Goal: Information Seeking & Learning: Find specific fact

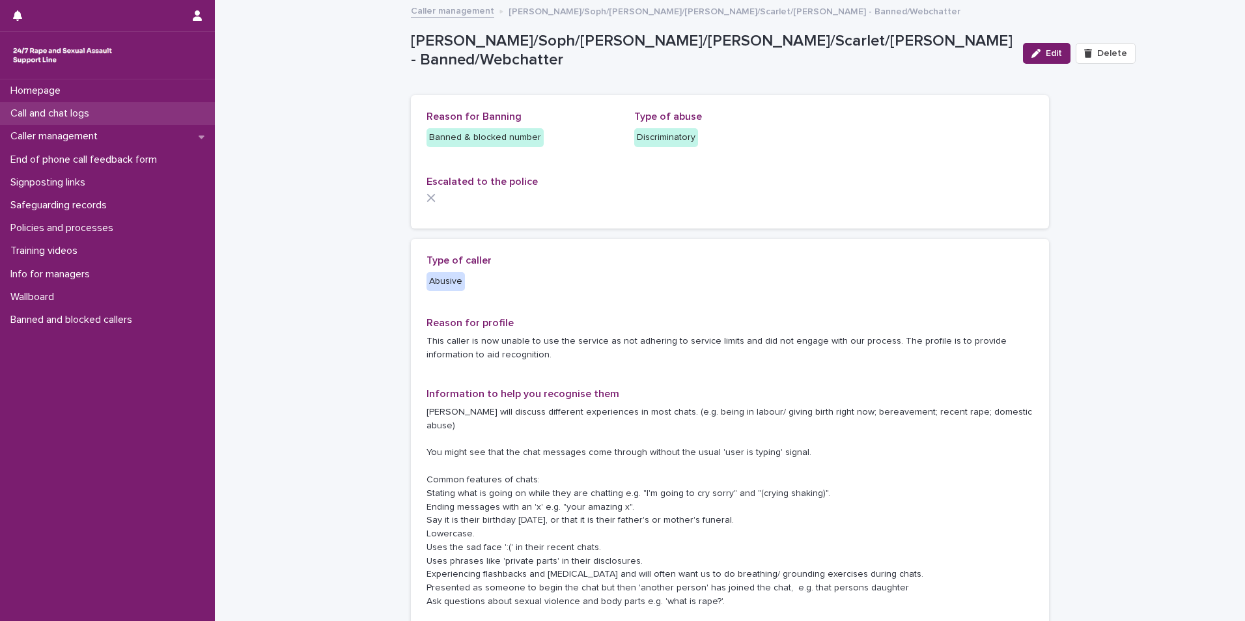
click at [57, 119] on p "Call and chat logs" at bounding box center [52, 113] width 94 height 12
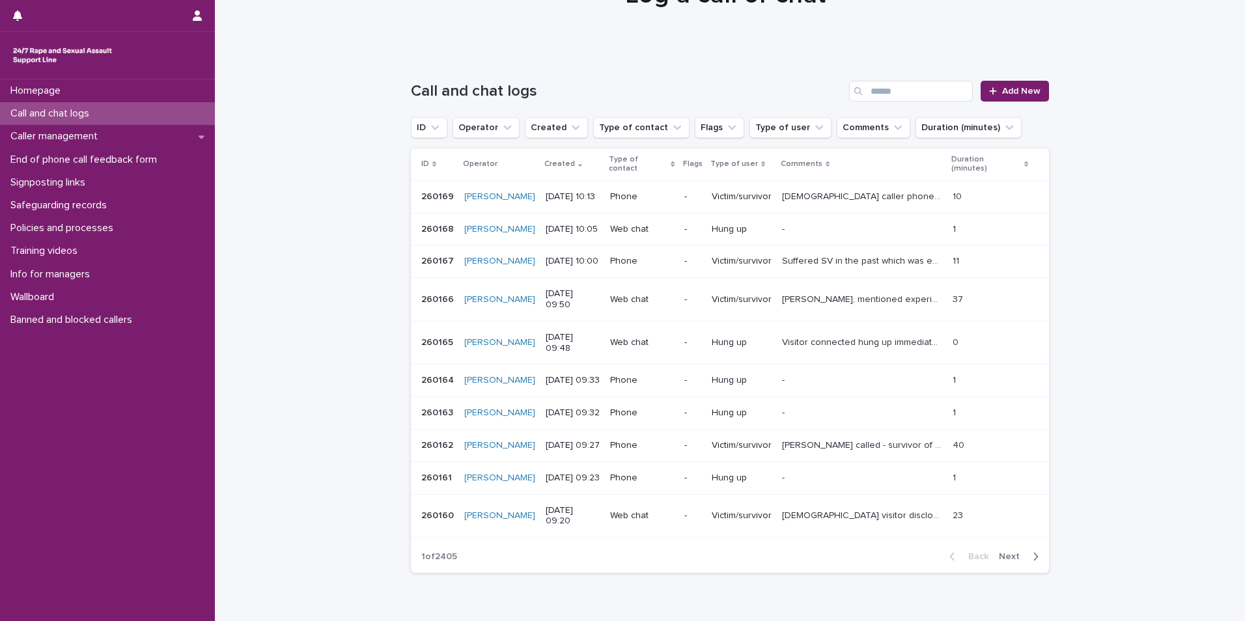
scroll to position [130, 0]
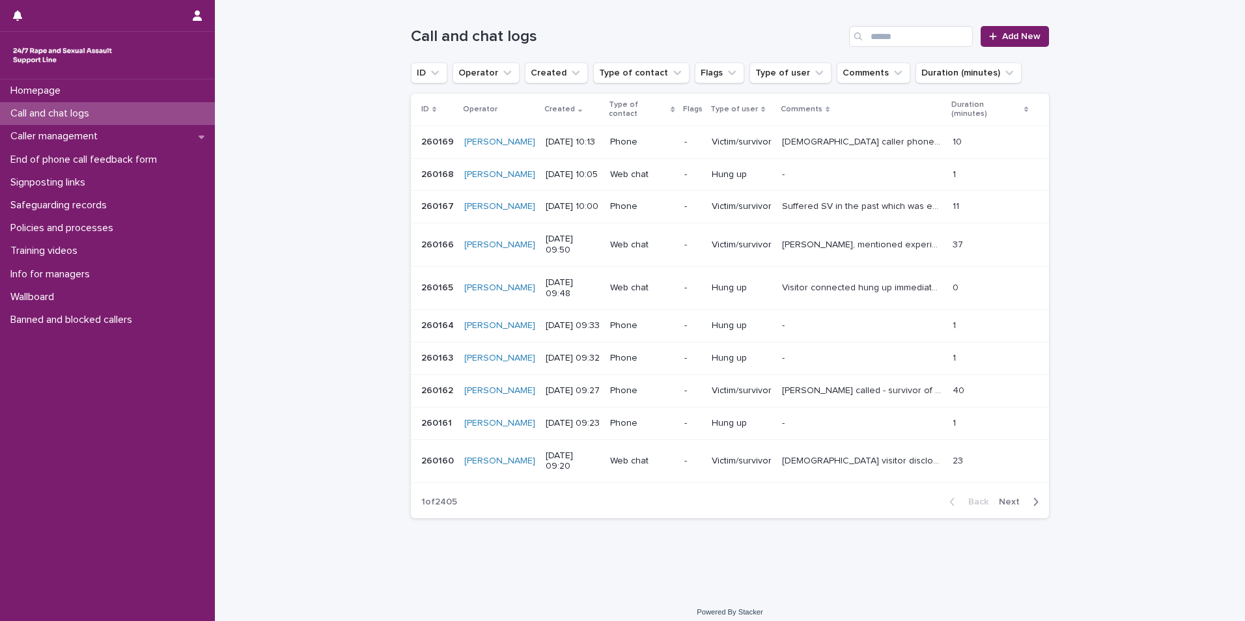
click at [884, 467] on p "[DEMOGRAPHIC_DATA] visitor disclosed childhood [MEDICAL_DATA]. We discussed her…" at bounding box center [863, 460] width 163 height 14
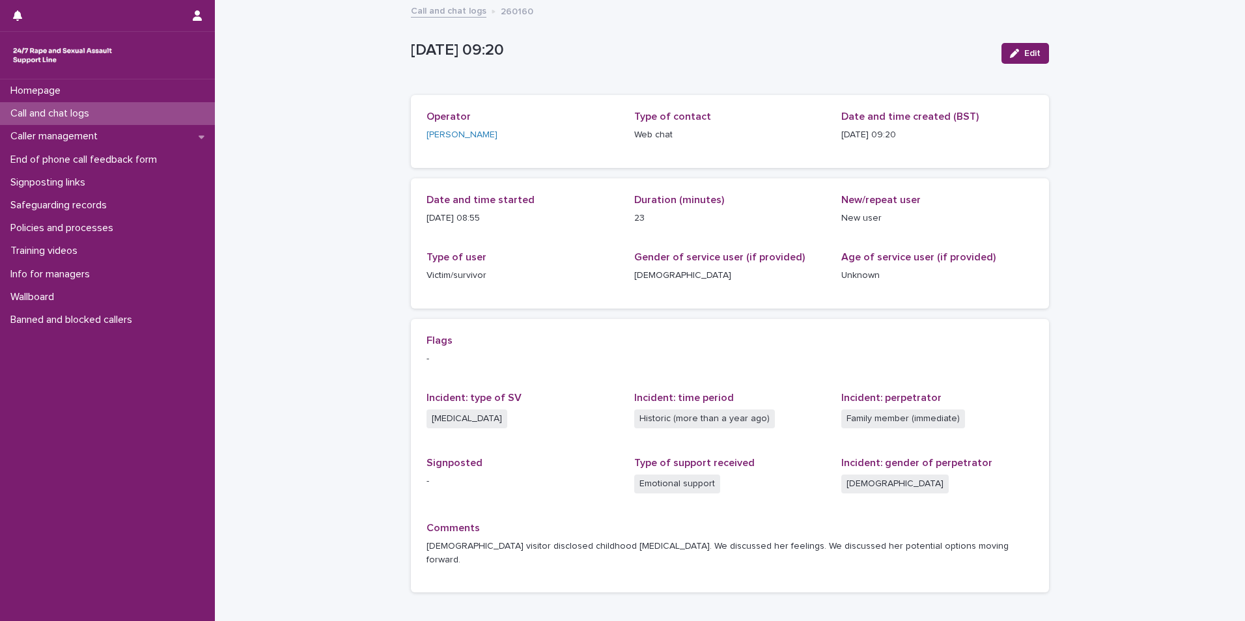
scroll to position [70, 0]
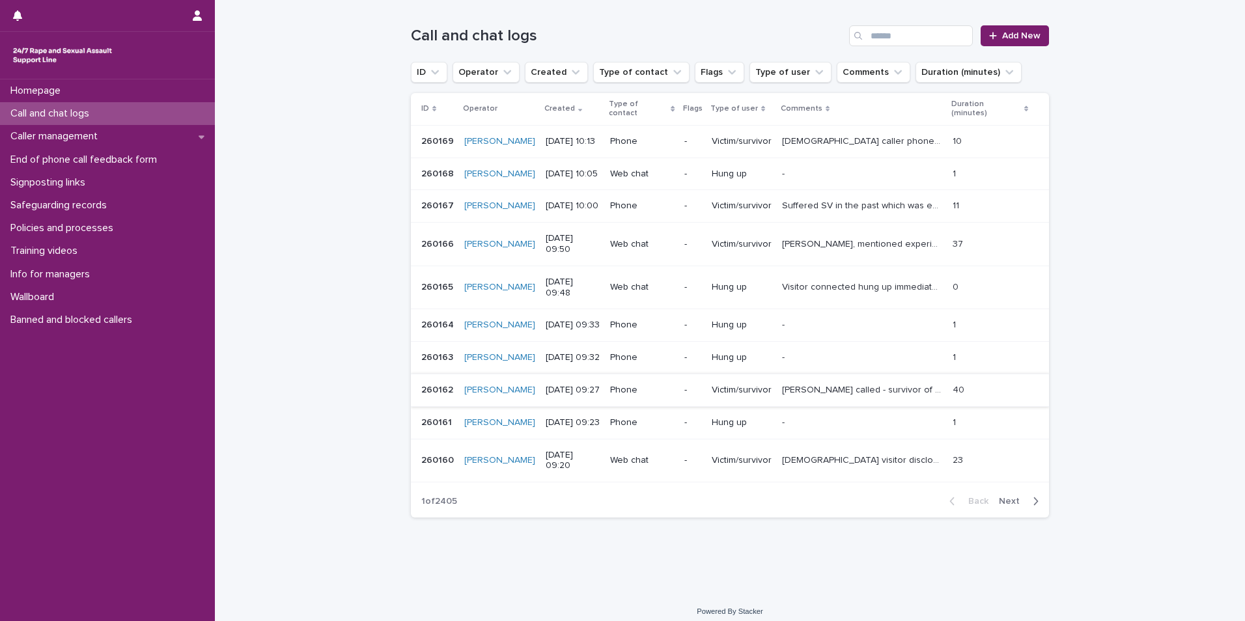
scroll to position [195, 0]
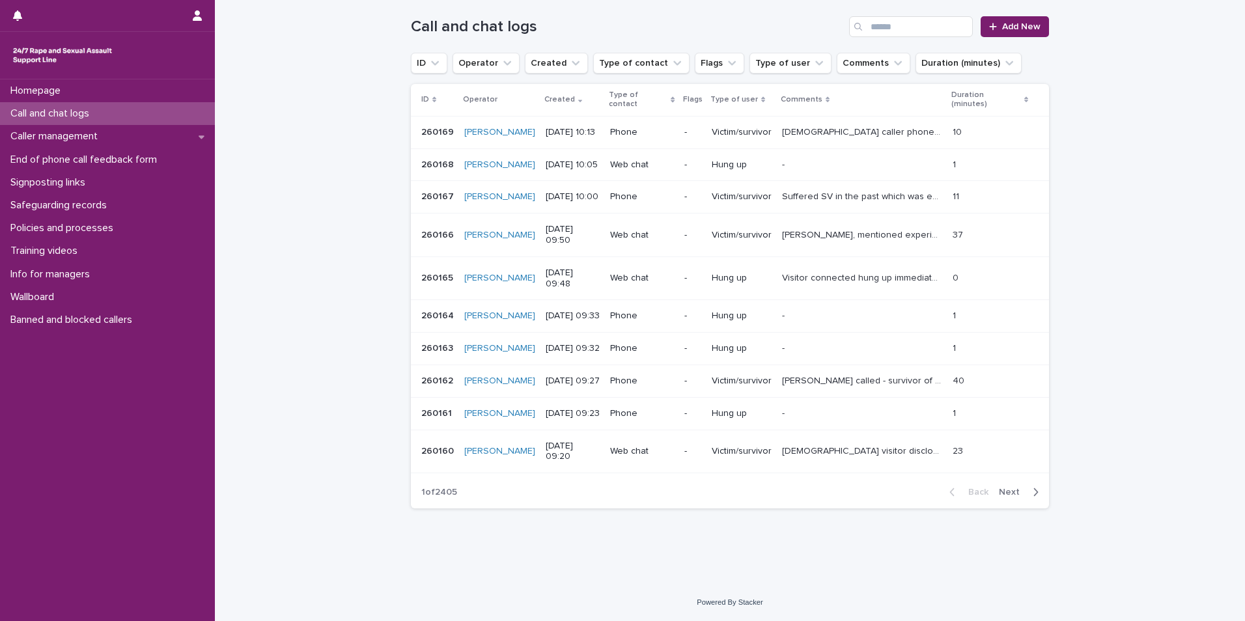
click at [1008, 492] on span "Next" at bounding box center [1013, 492] width 29 height 9
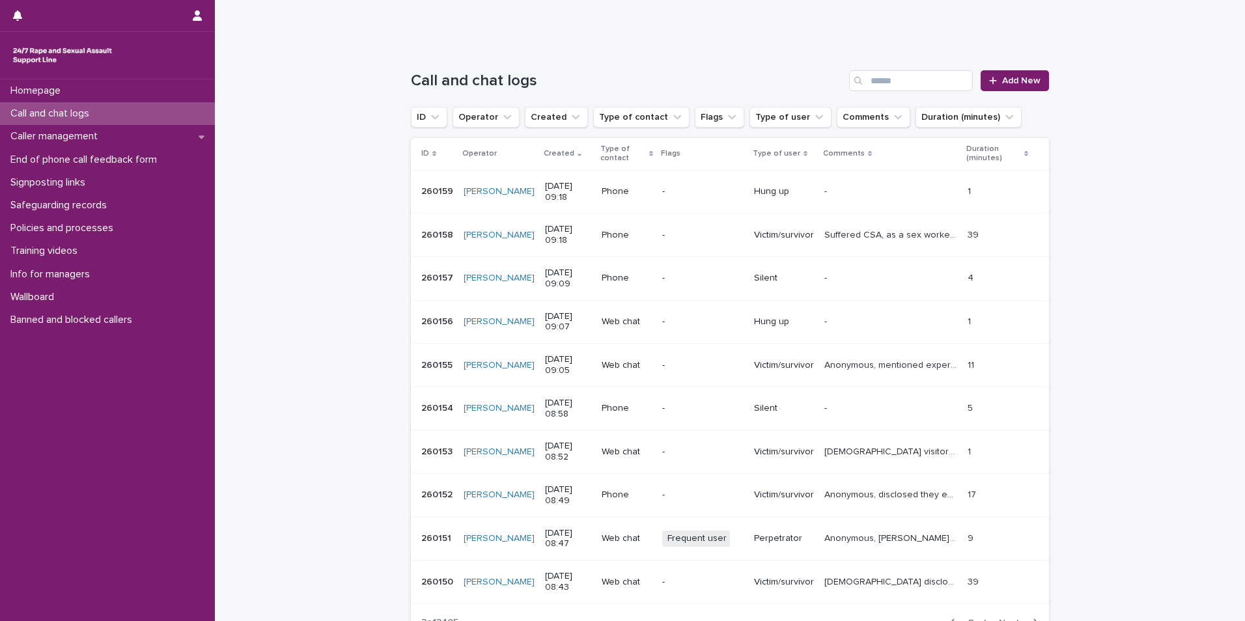
scroll to position [205, 0]
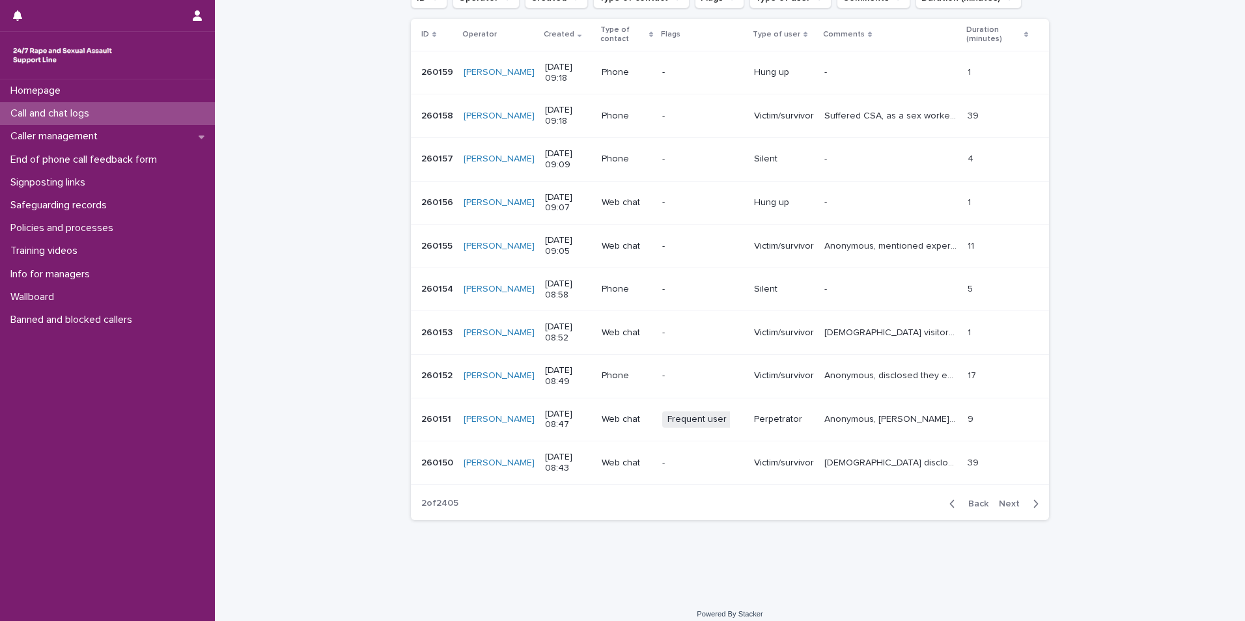
click at [1012, 500] on span "Next" at bounding box center [1013, 504] width 29 height 9
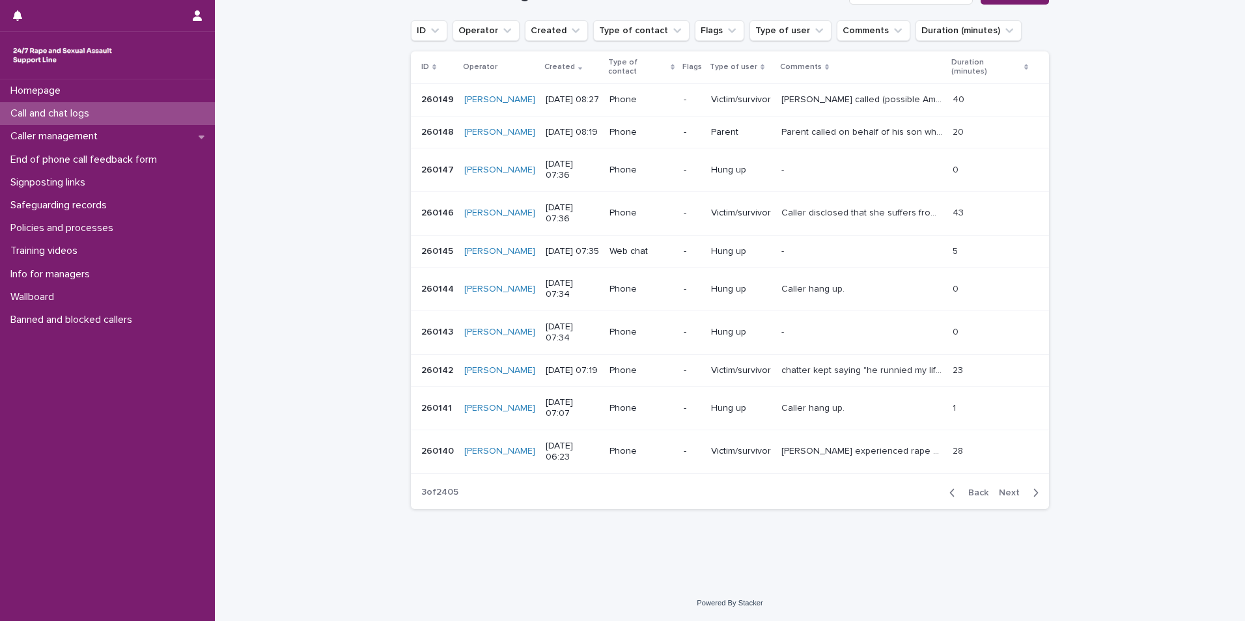
click at [1004, 498] on span "Next" at bounding box center [1013, 492] width 29 height 9
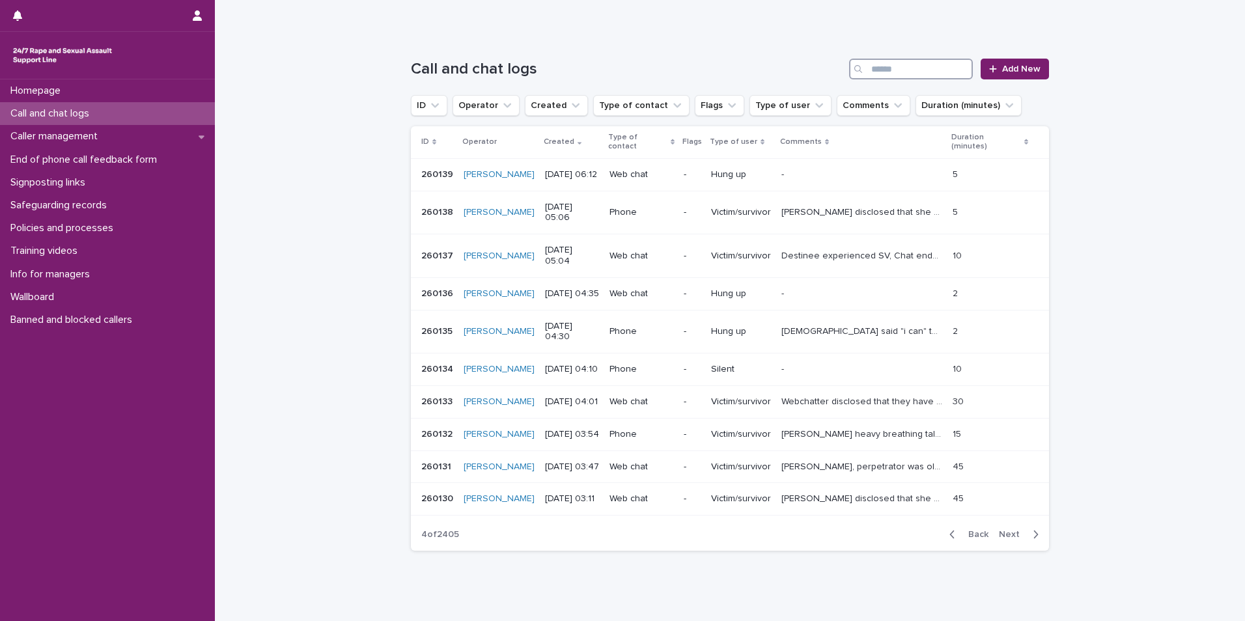
click at [881, 75] on input "Search" at bounding box center [911, 69] width 124 height 21
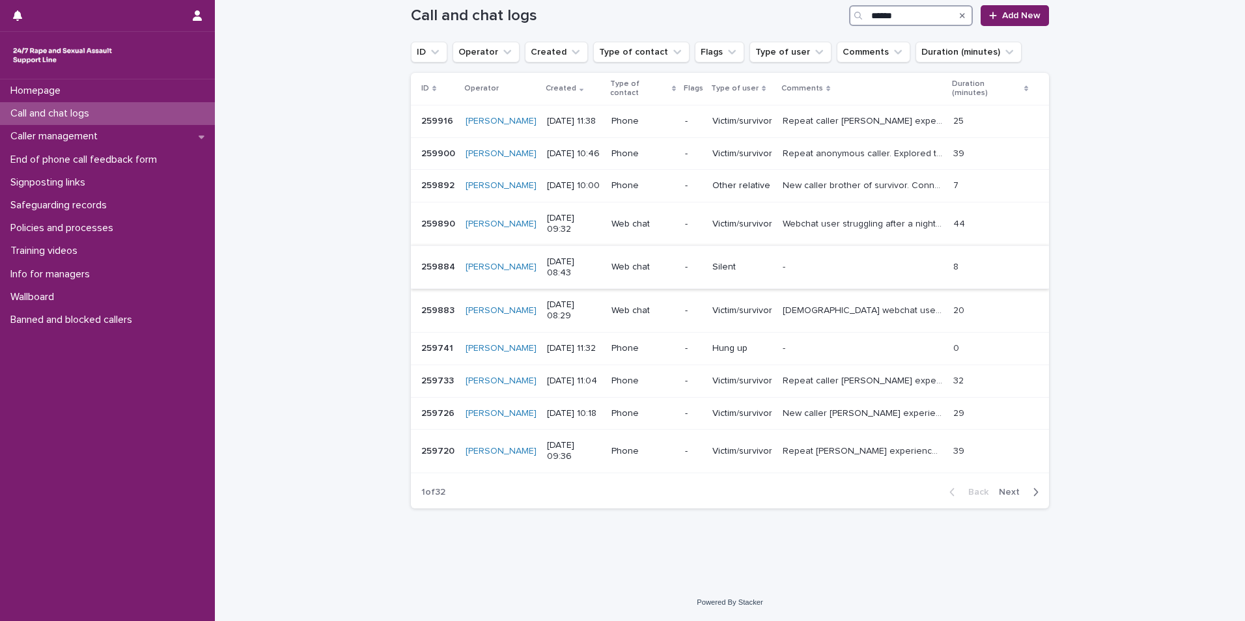
scroll to position [217, 0]
type input "******"
